Goal: Register for event/course

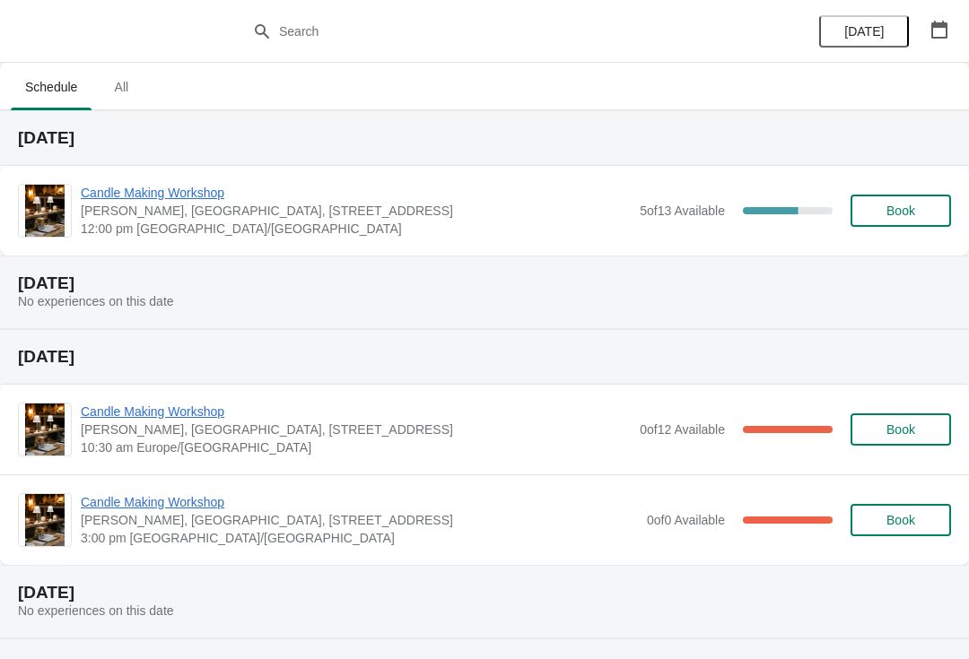
click at [114, 201] on span "Candle Making Workshop" at bounding box center [356, 193] width 550 height 18
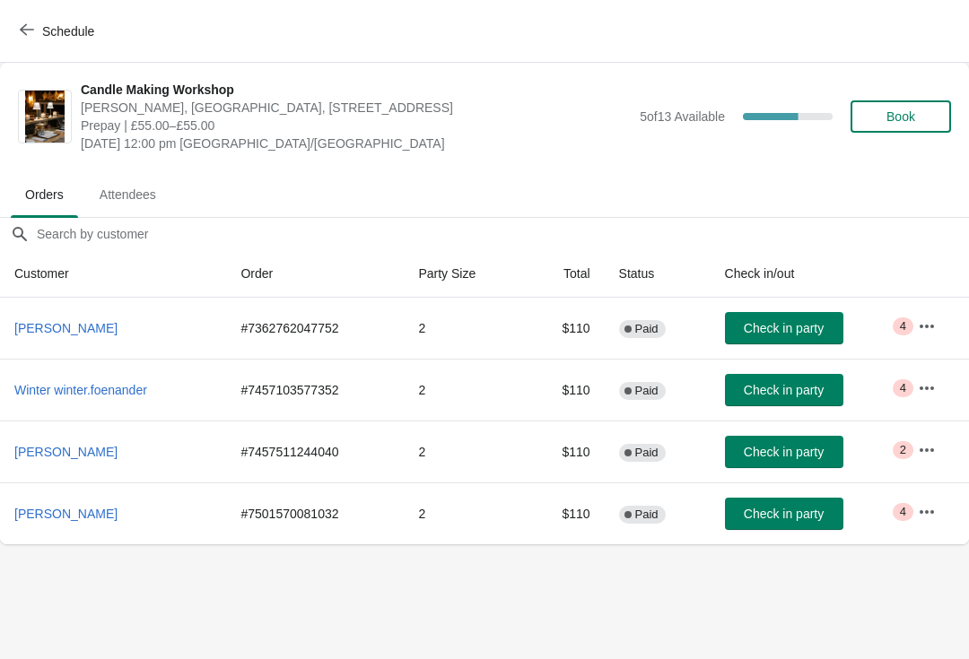
click at [111, 195] on span "Attendees" at bounding box center [127, 195] width 85 height 32
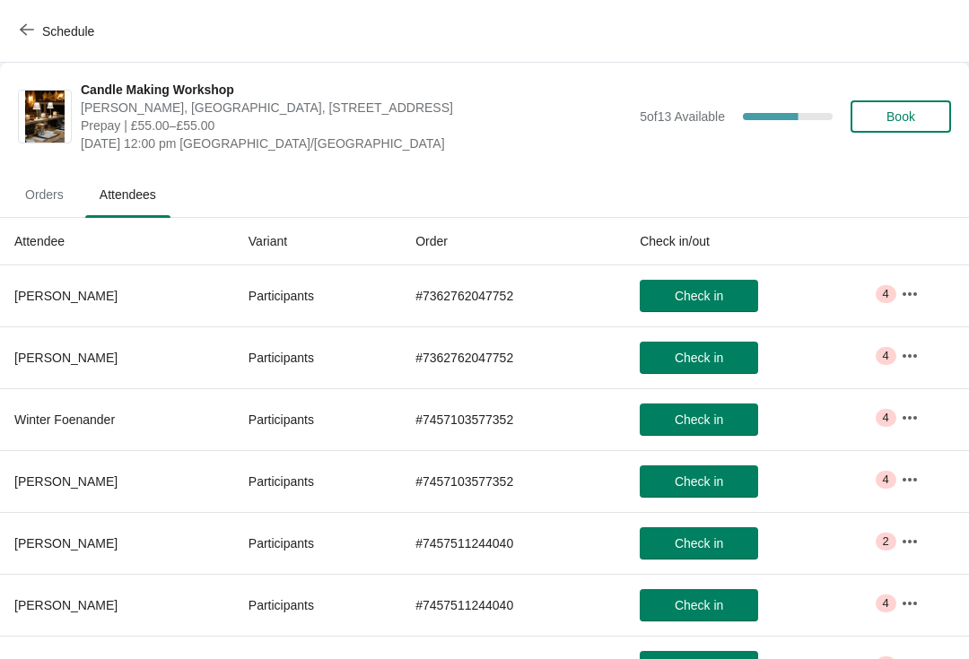
click at [918, 279] on button "button" at bounding box center [909, 294] width 32 height 32
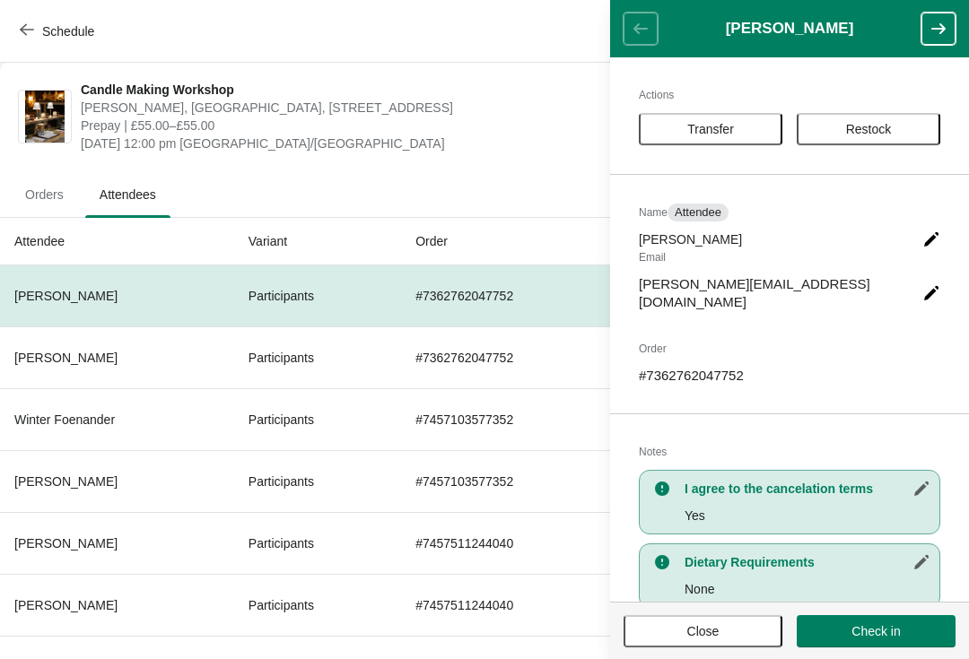
click at [932, 18] on button "button" at bounding box center [938, 29] width 34 height 32
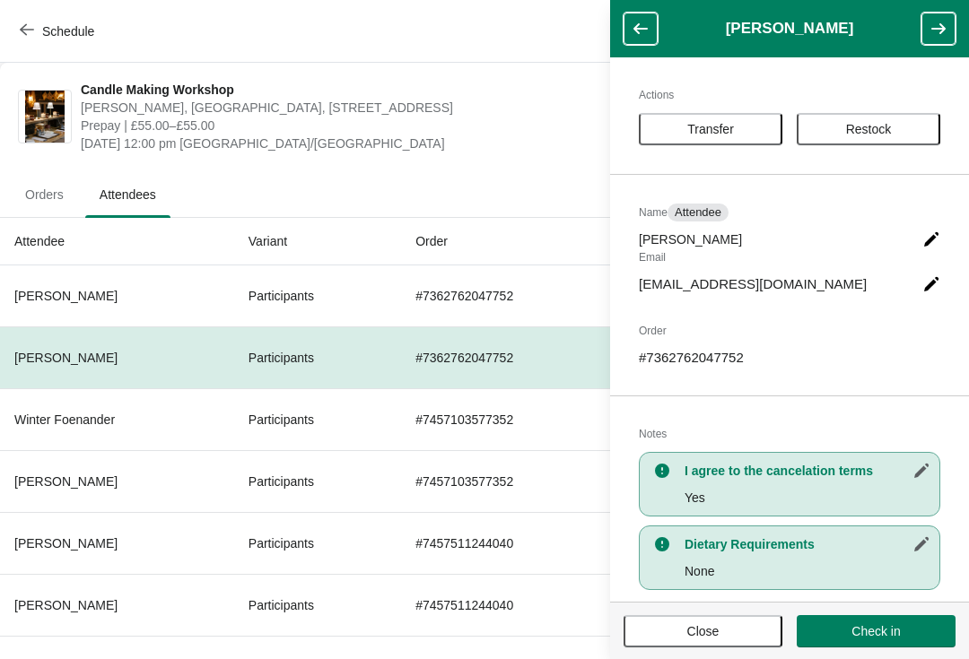
click at [938, 28] on icon "button" at bounding box center [938, 28] width 14 height 11
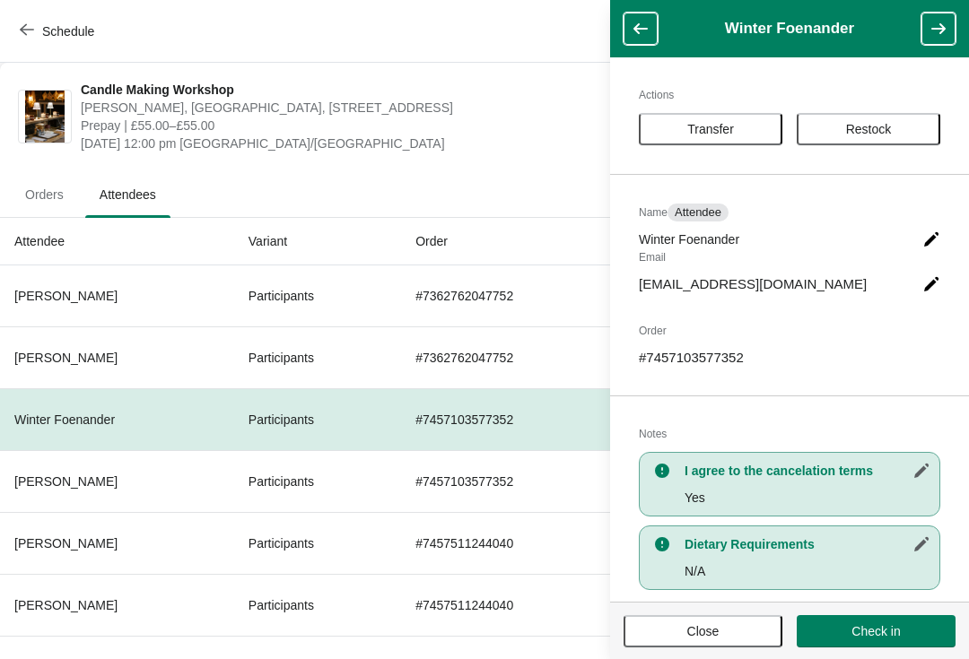
click at [939, 26] on icon "button" at bounding box center [938, 29] width 18 height 18
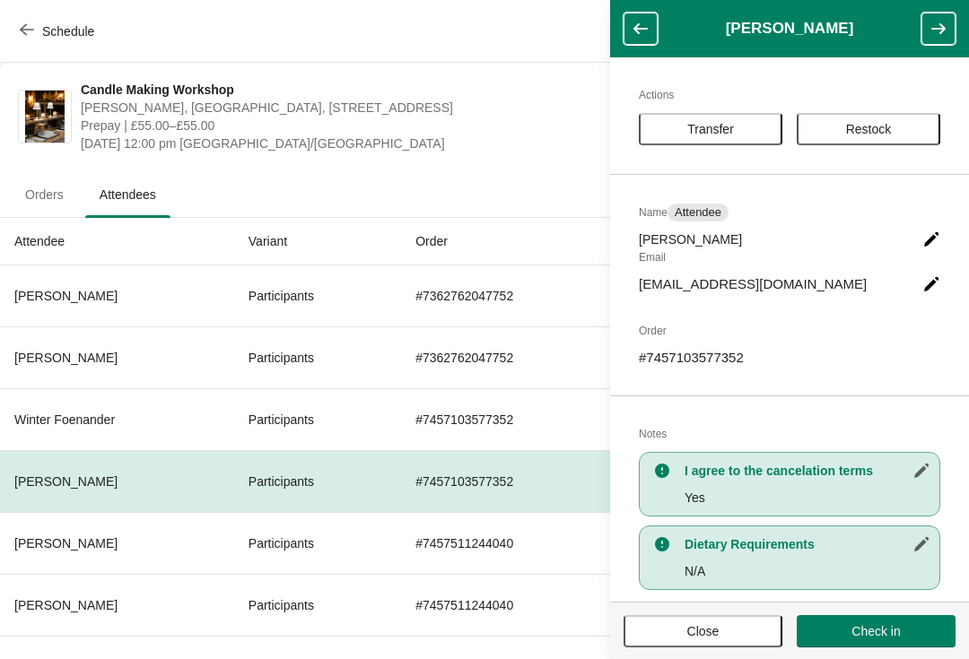
click at [938, 26] on icon "button" at bounding box center [938, 29] width 18 height 18
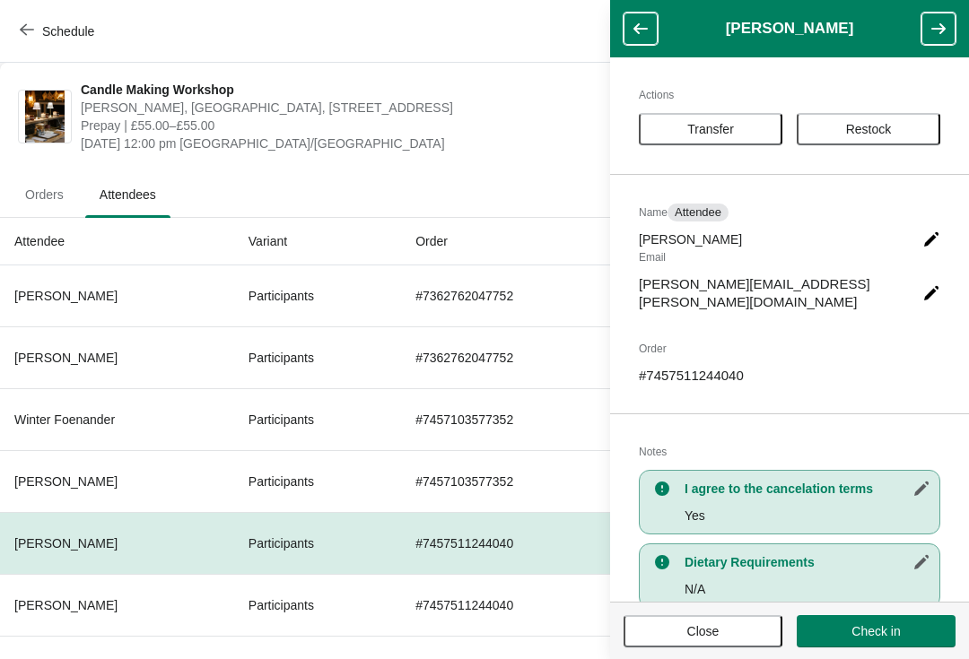
click at [940, 28] on icon "button" at bounding box center [938, 28] width 14 height 11
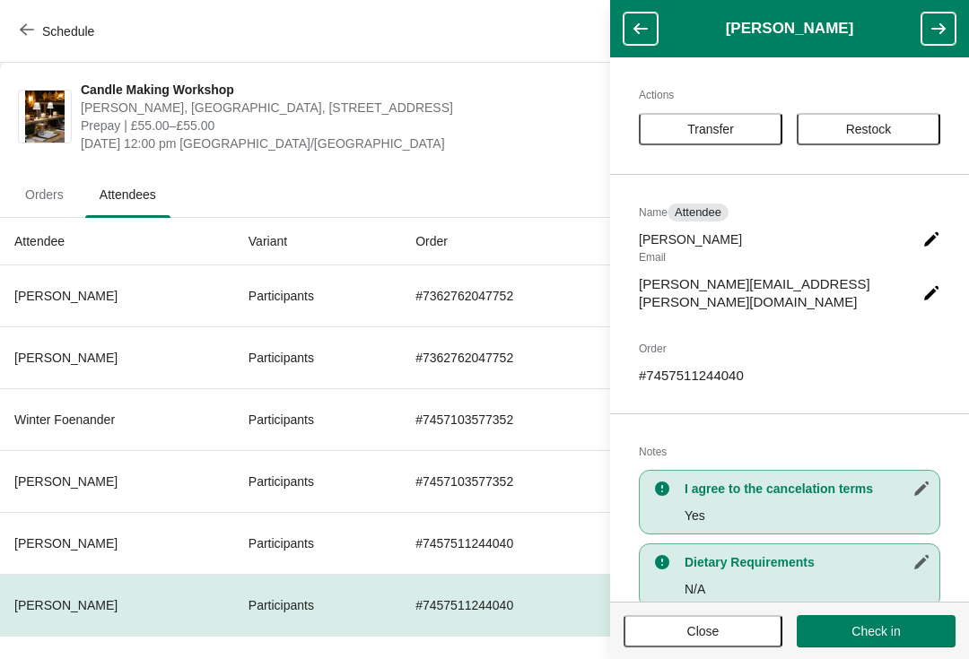
click at [937, 30] on icon "button" at bounding box center [938, 28] width 14 height 11
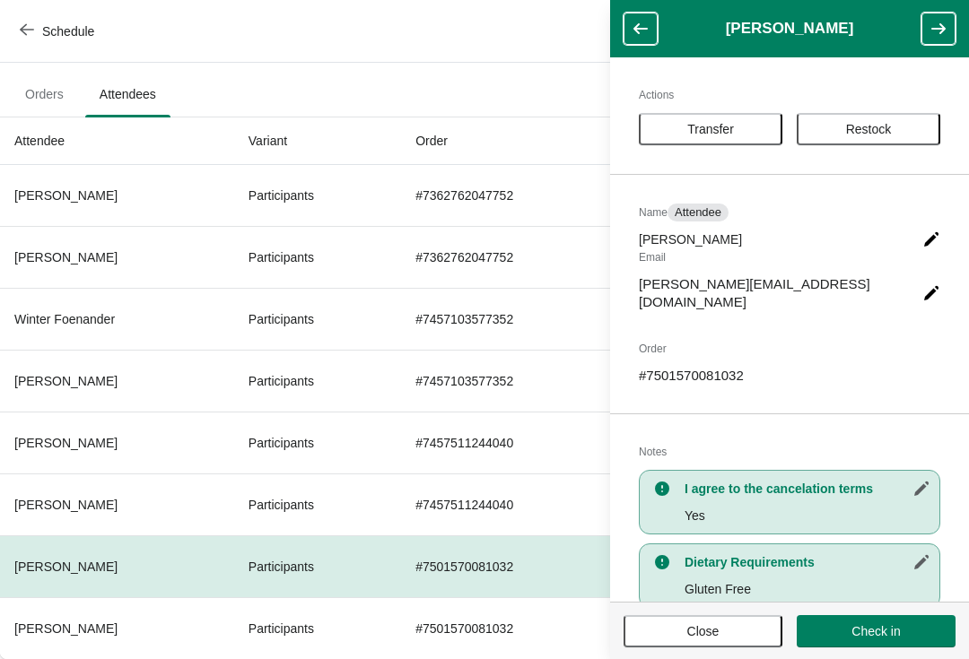
scroll to position [100, 0]
click at [931, 30] on icon "button" at bounding box center [938, 29] width 18 height 18
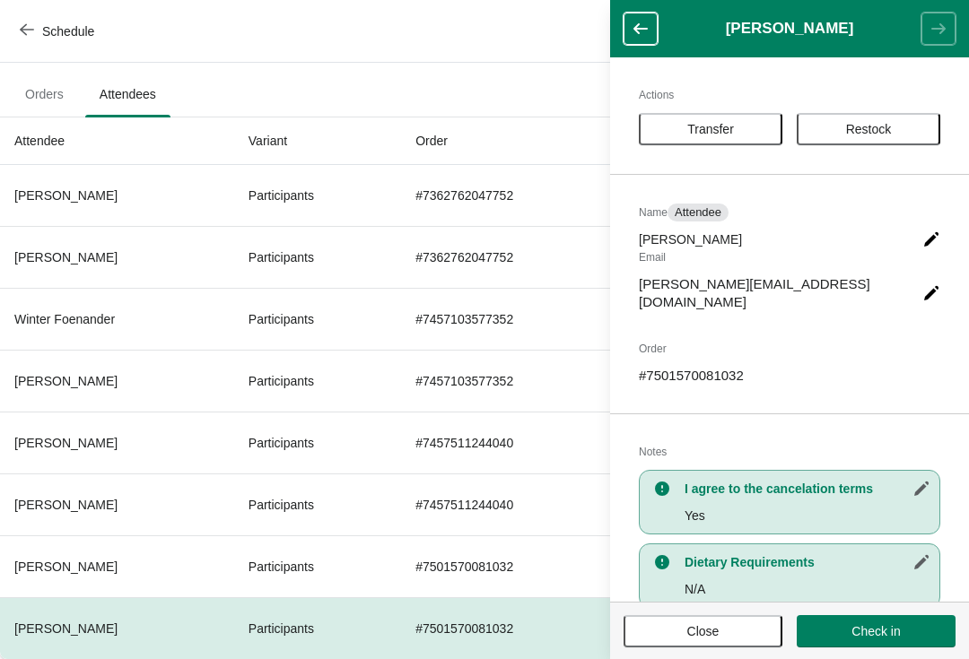
click at [715, 646] on button "Close" at bounding box center [702, 631] width 159 height 32
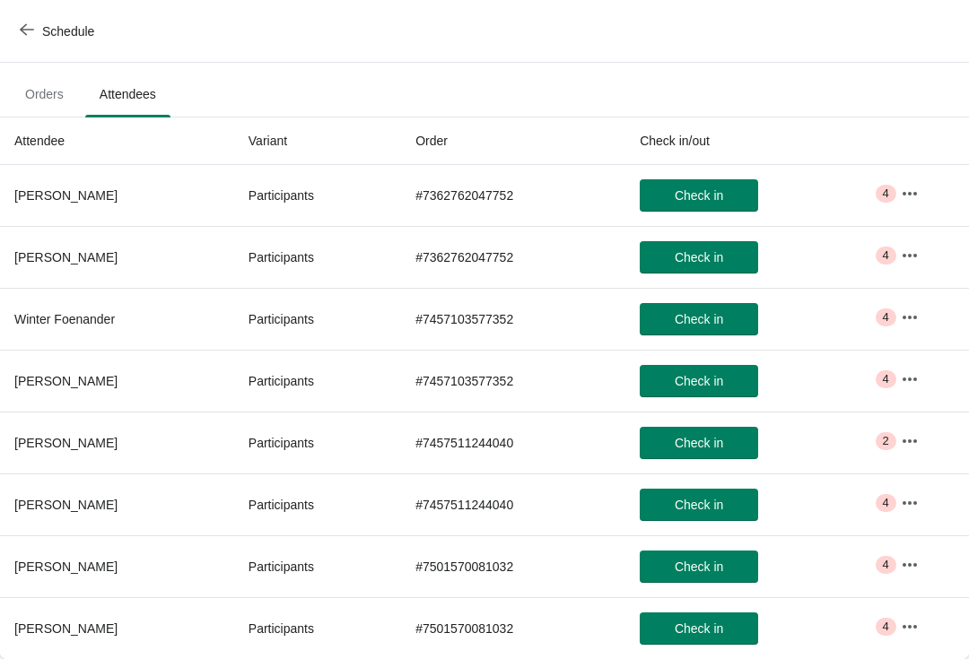
click at [39, 88] on span "Orders" at bounding box center [44, 94] width 67 height 32
